Goal: Navigation & Orientation: Go to known website

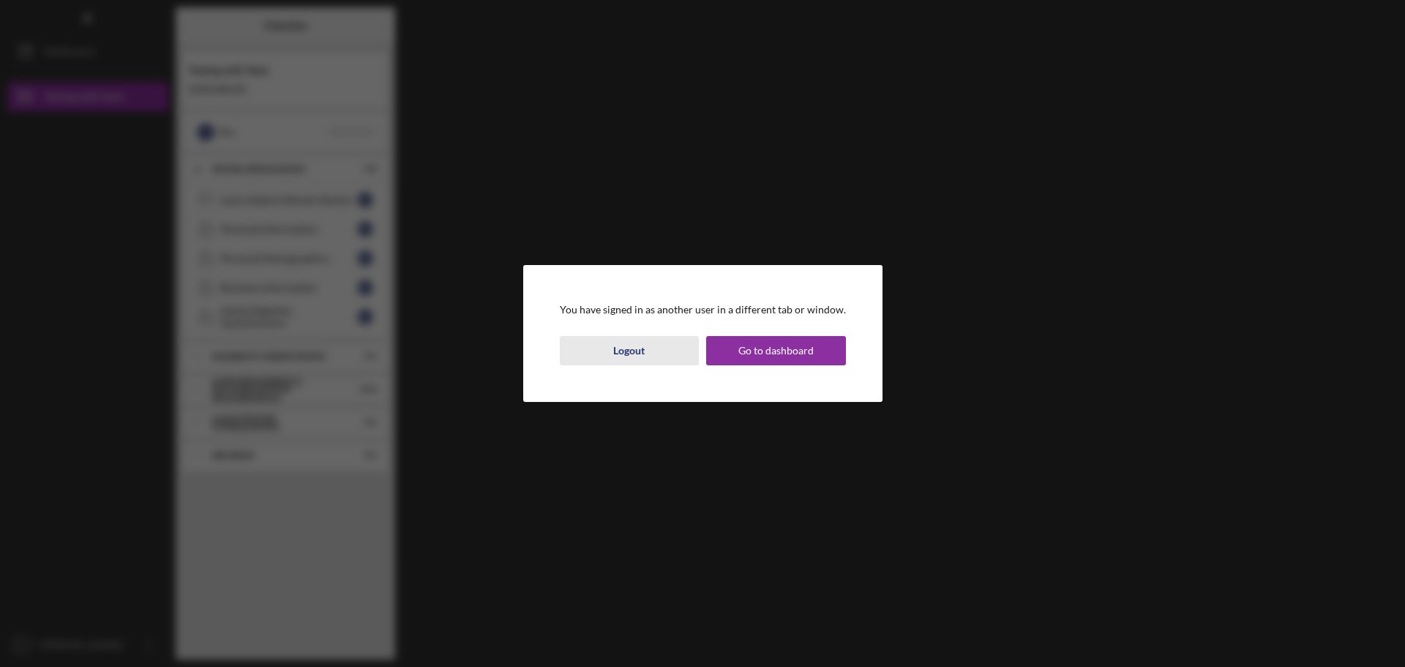
click at [642, 355] on div "Logout" at bounding box center [628, 350] width 31 height 29
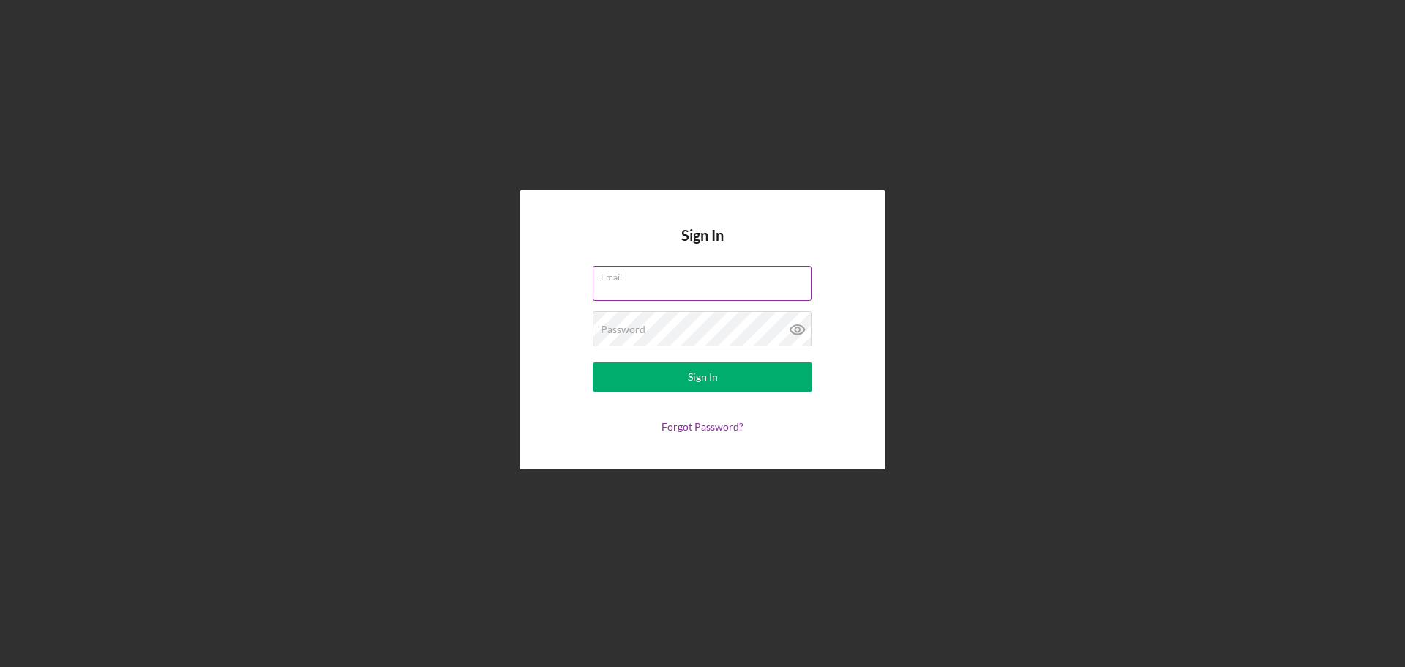
click at [689, 289] on input "Email" at bounding box center [702, 283] width 219 height 35
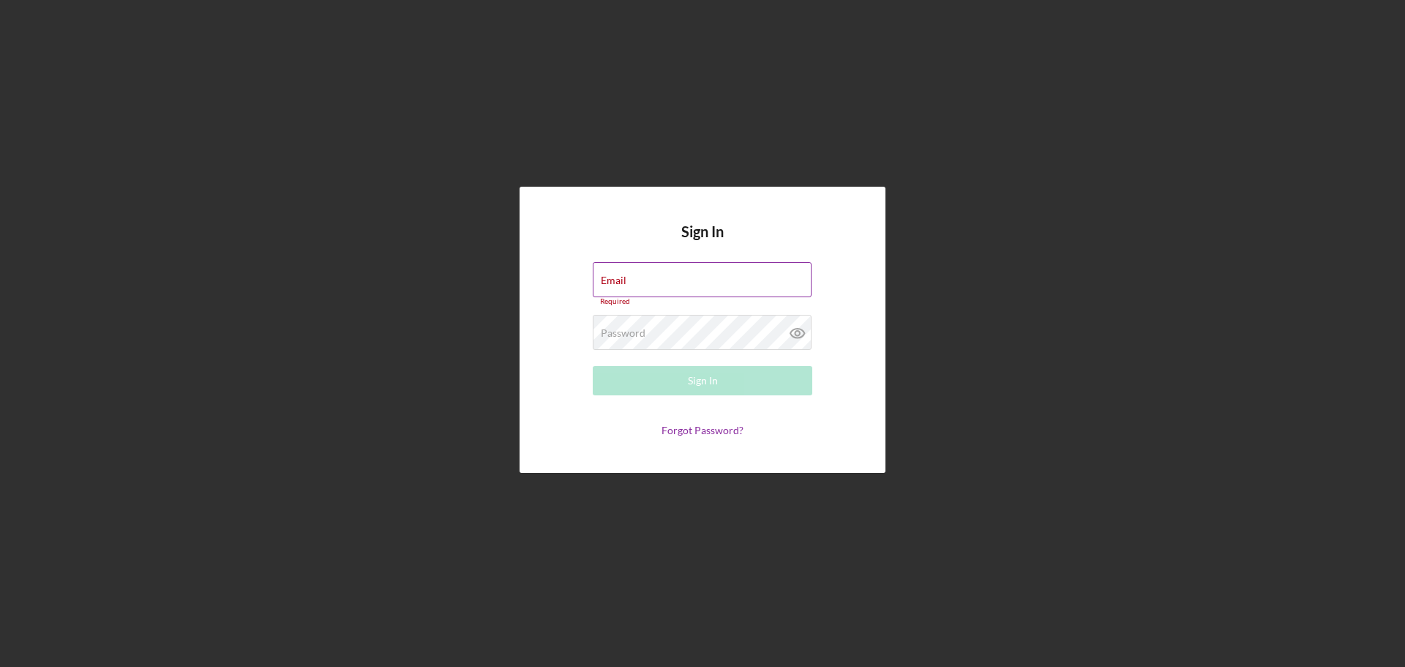
type input "[EMAIL_ADDRESS][DOMAIN_NAME]"
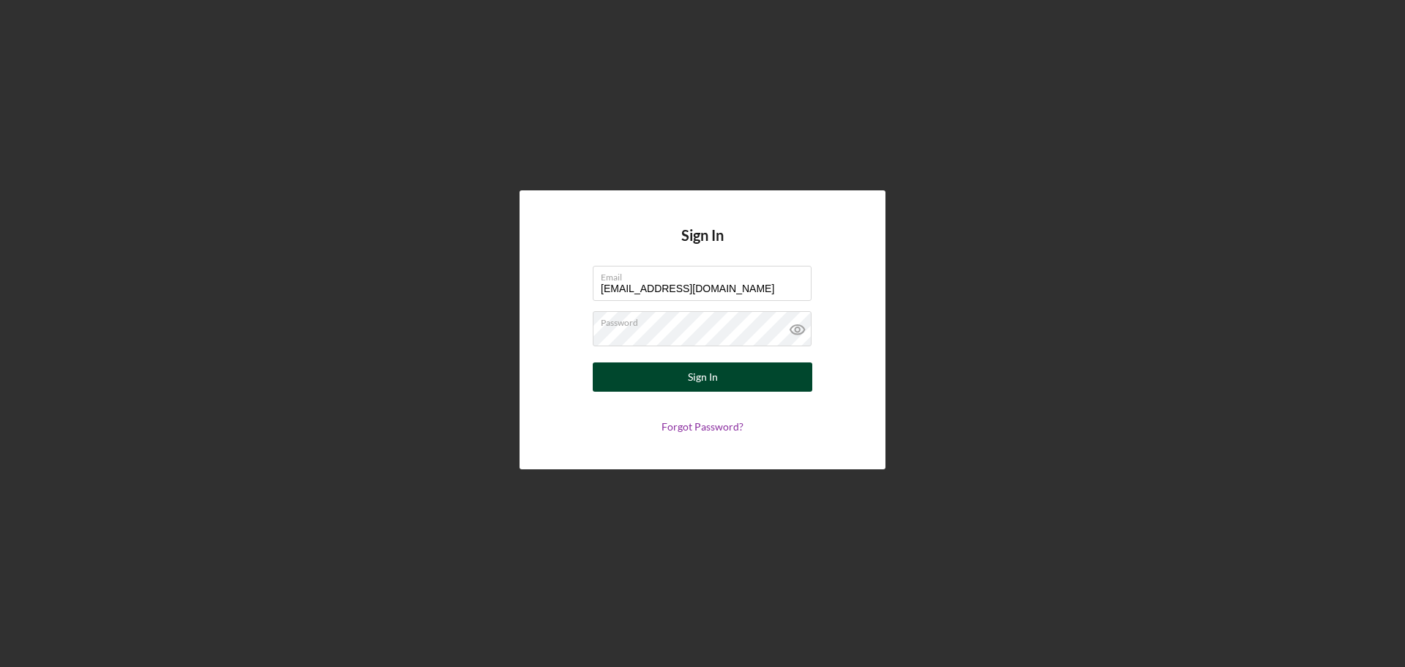
click at [722, 380] on button "Sign In" at bounding box center [703, 376] width 220 height 29
